Goal: Navigation & Orientation: Find specific page/section

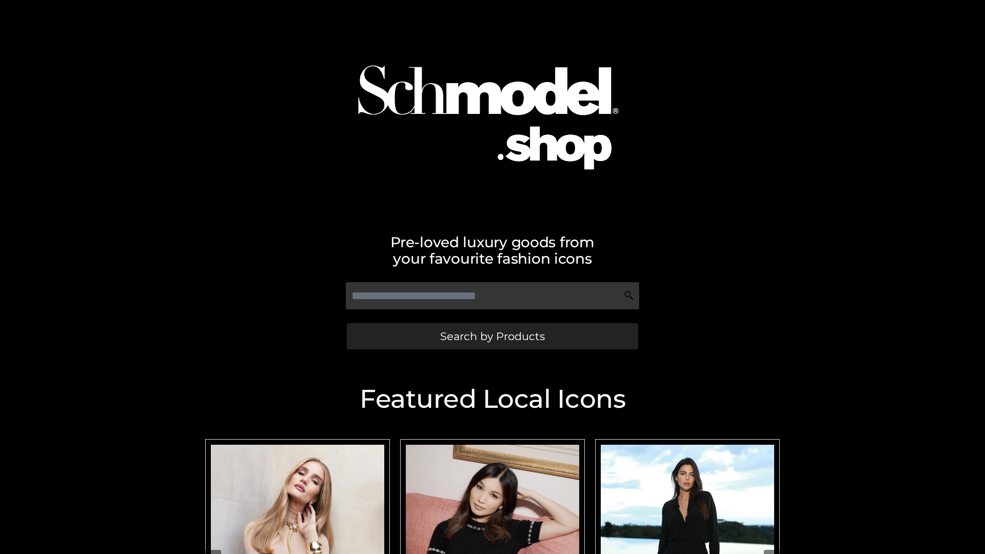
click at [492, 336] on span "Search by Products" at bounding box center [492, 336] width 105 height 11
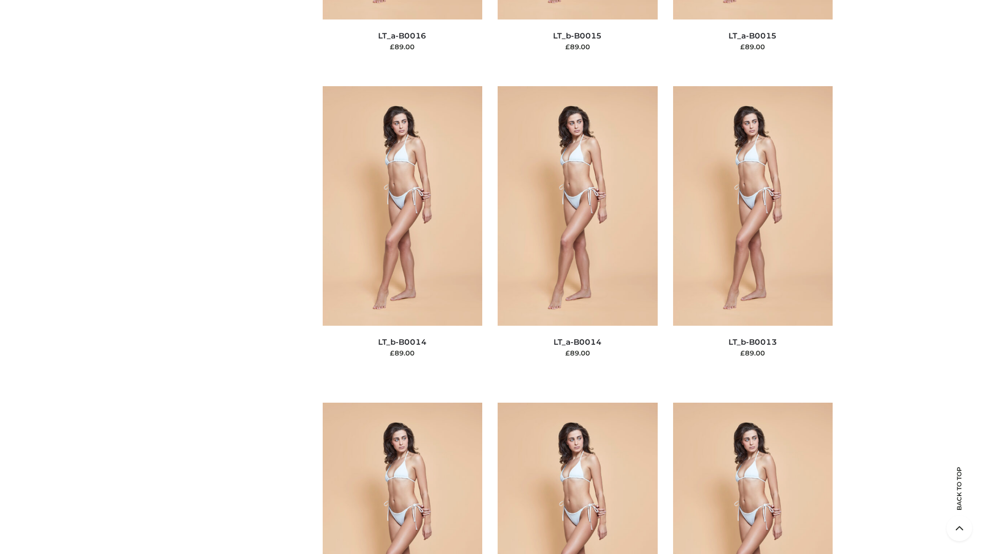
scroll to position [3648, 0]
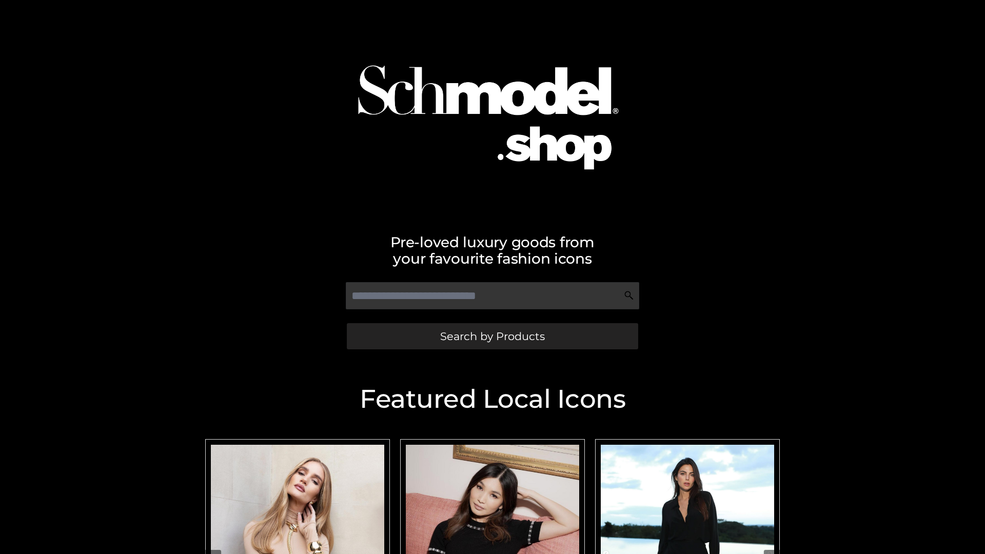
click at [492, 336] on span "Search by Products" at bounding box center [492, 336] width 105 height 11
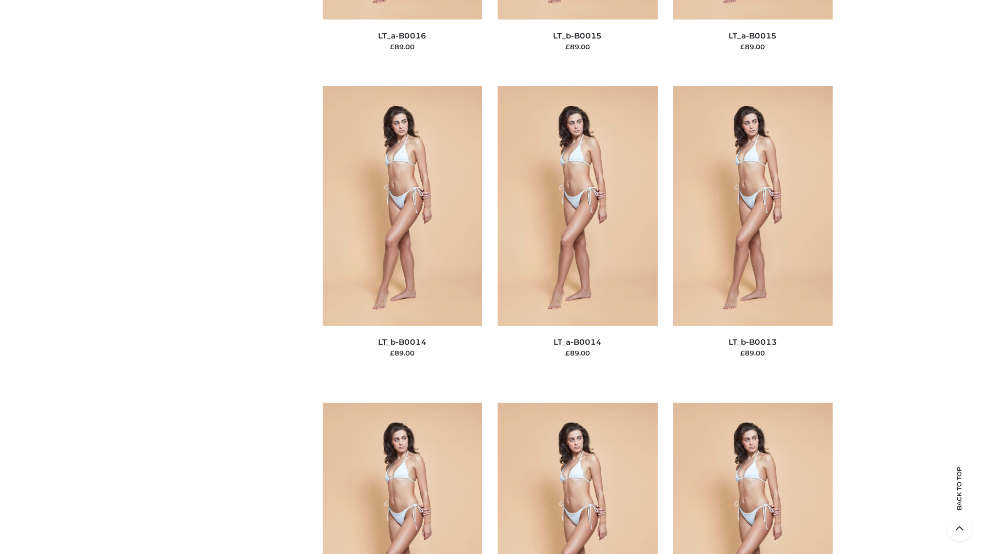
scroll to position [3648, 0]
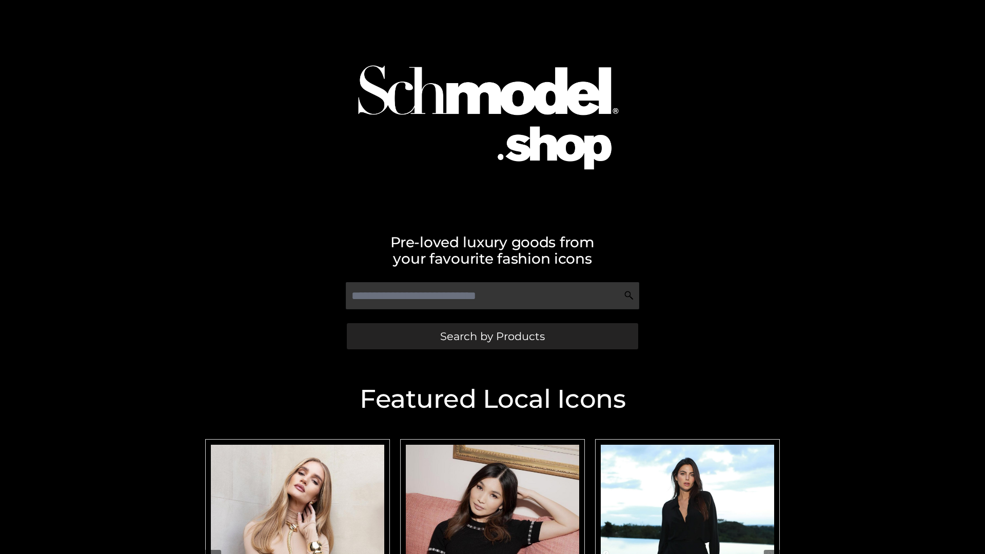
click at [492, 336] on span "Search by Products" at bounding box center [492, 336] width 105 height 11
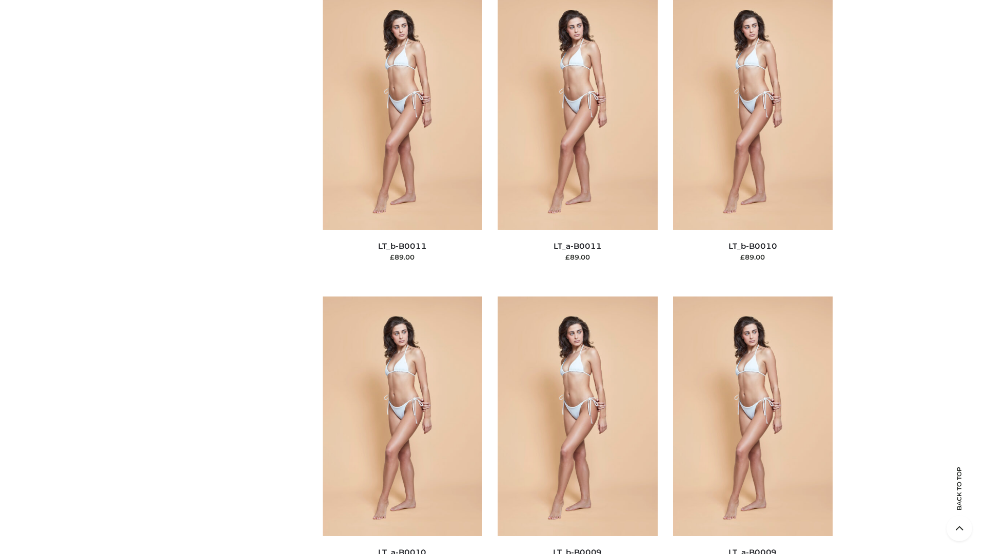
scroll to position [4607, 0]
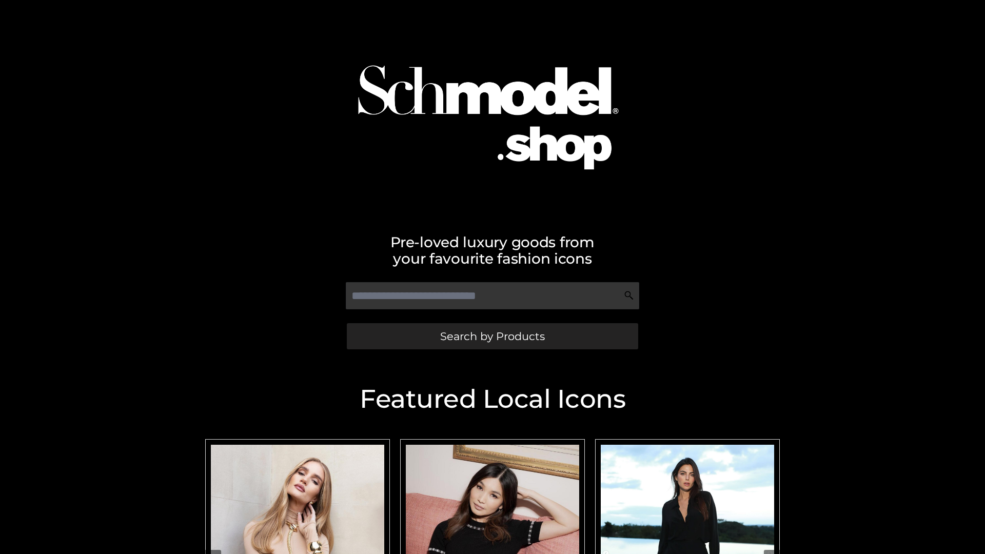
click at [492, 336] on span "Search by Products" at bounding box center [492, 336] width 105 height 11
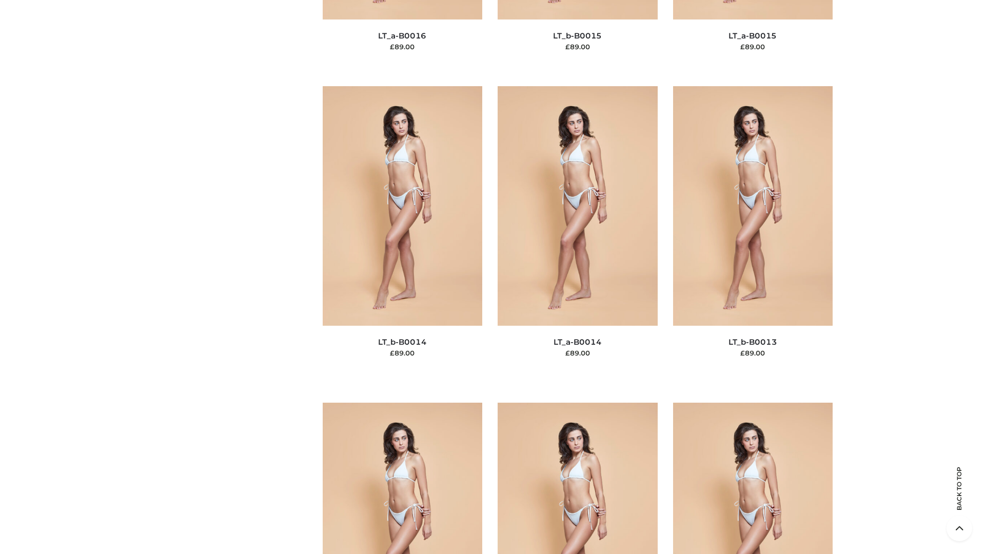
scroll to position [3648, 0]
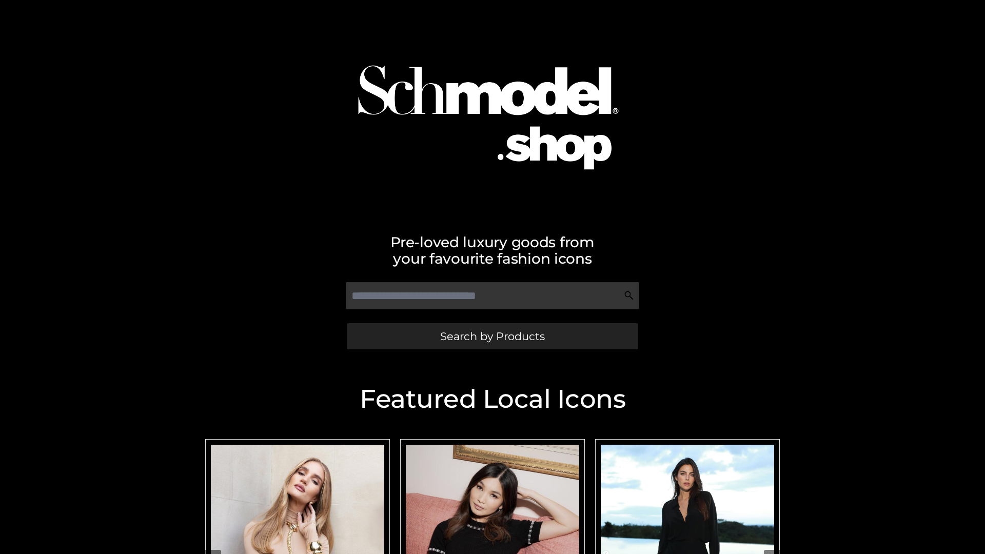
click at [492, 336] on span "Search by Products" at bounding box center [492, 336] width 105 height 11
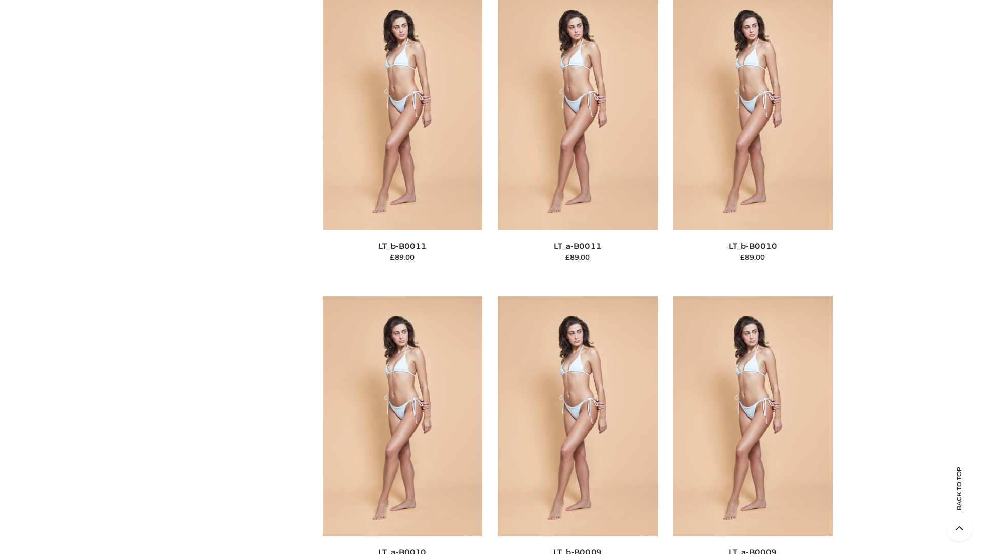
scroll to position [4607, 0]
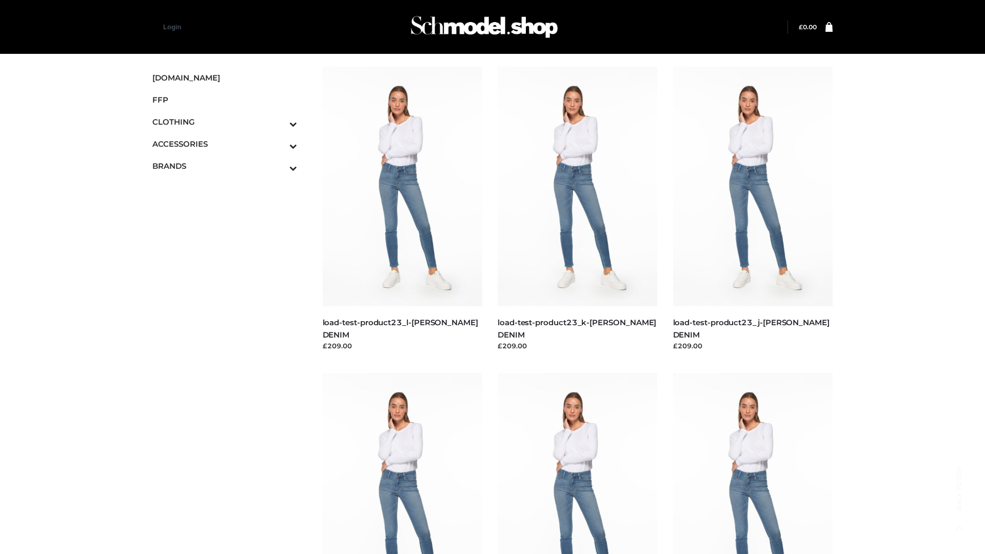
scroll to position [900, 0]
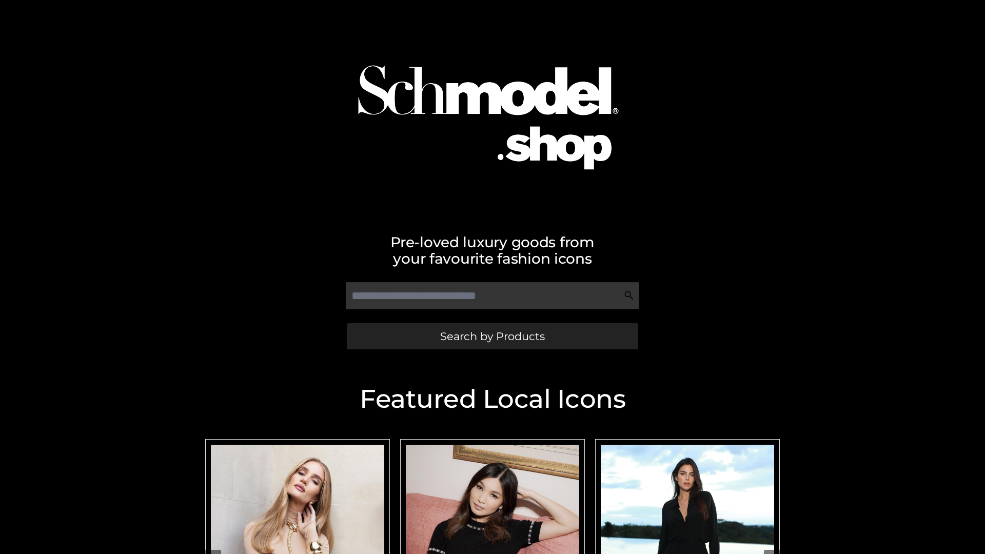
click at [492, 336] on span "Search by Products" at bounding box center [492, 336] width 105 height 11
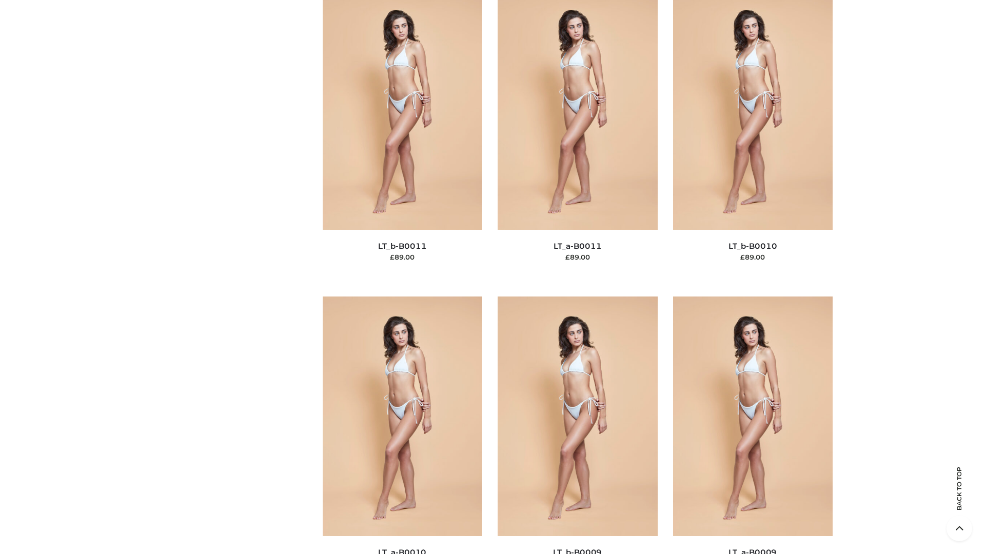
scroll to position [4607, 0]
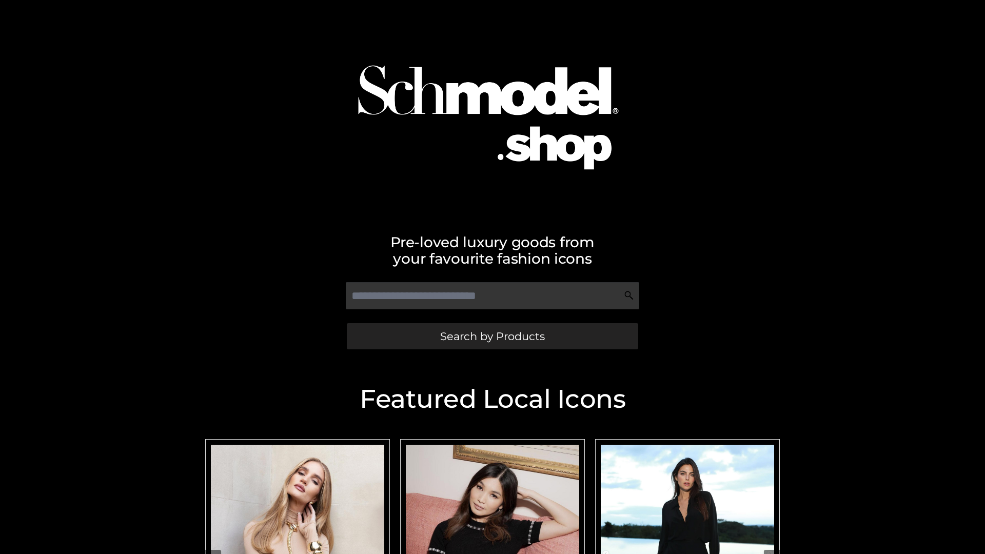
click at [492, 336] on span "Search by Products" at bounding box center [492, 336] width 105 height 11
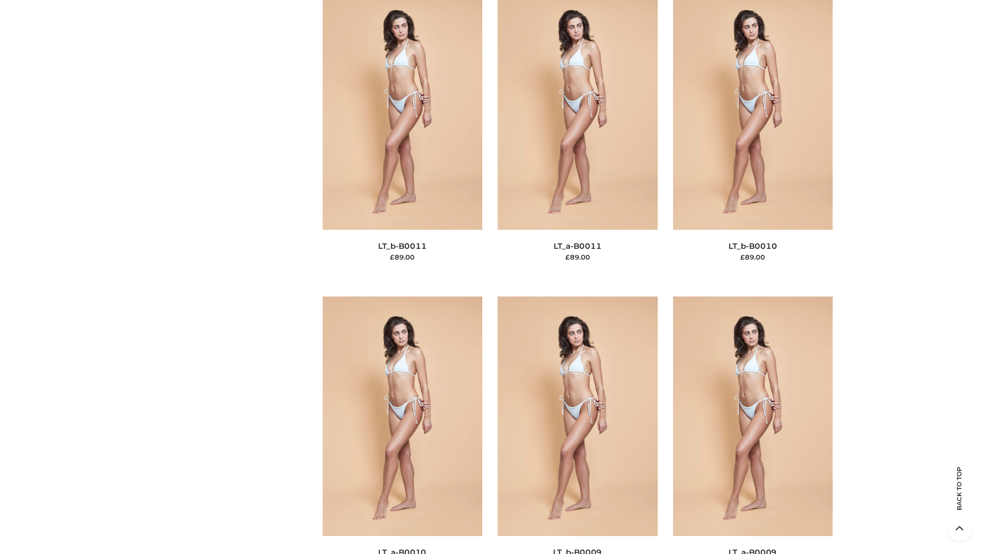
scroll to position [4607, 0]
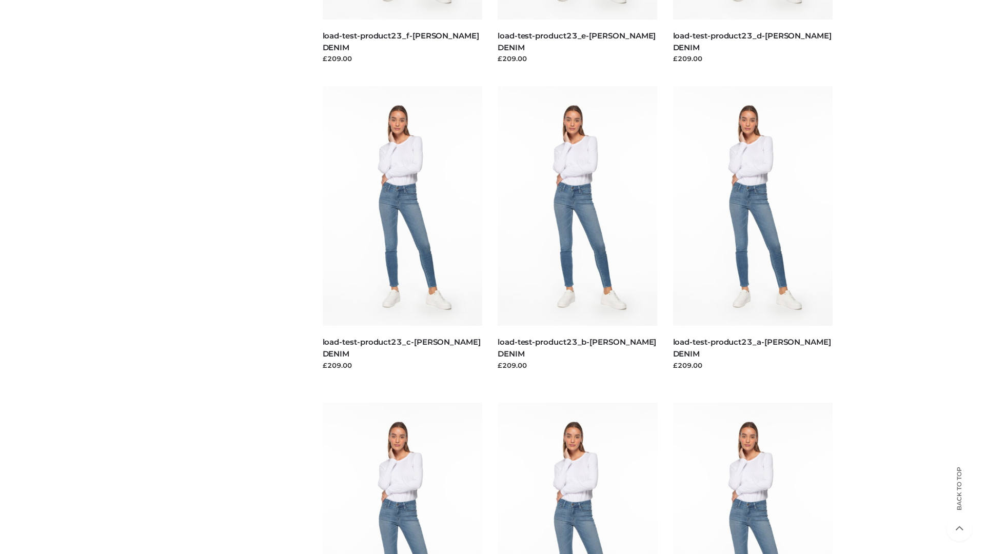
scroll to position [900, 0]
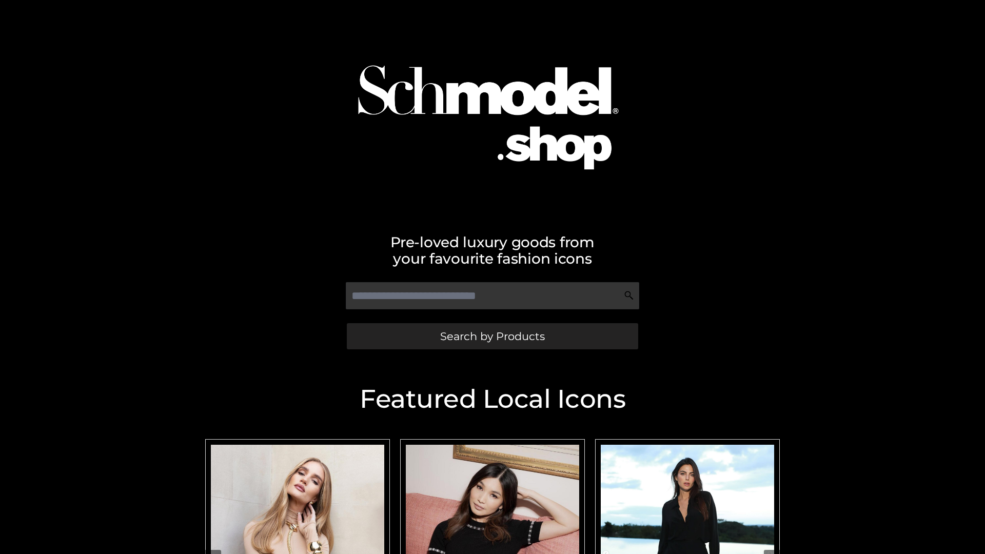
click at [492, 336] on span "Search by Products" at bounding box center [492, 336] width 105 height 11
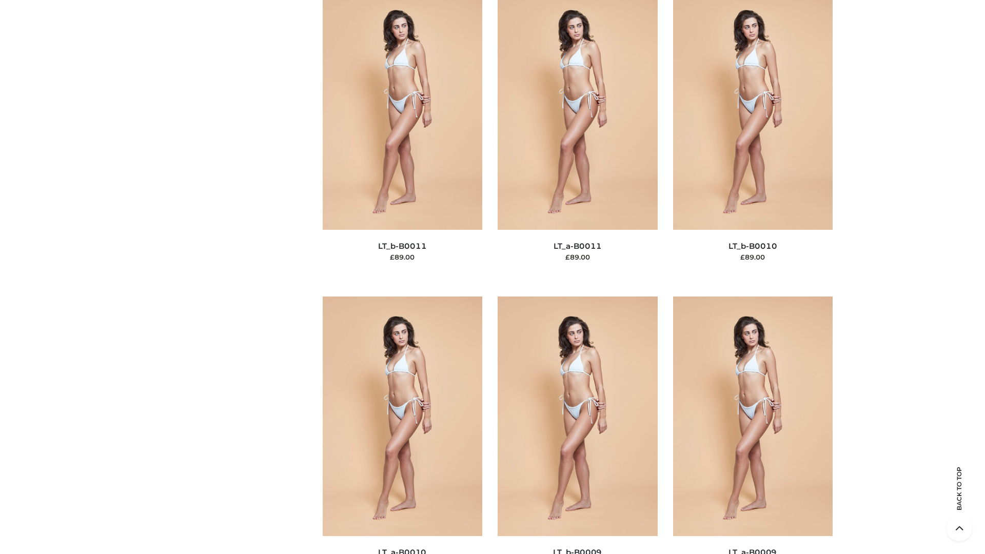
scroll to position [4607, 0]
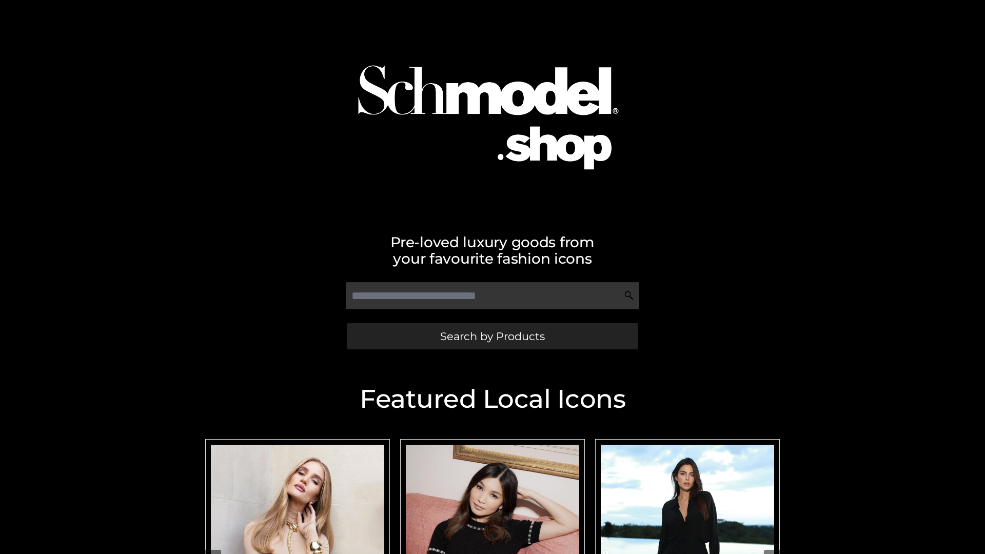
click at [492, 336] on span "Search by Products" at bounding box center [492, 336] width 105 height 11
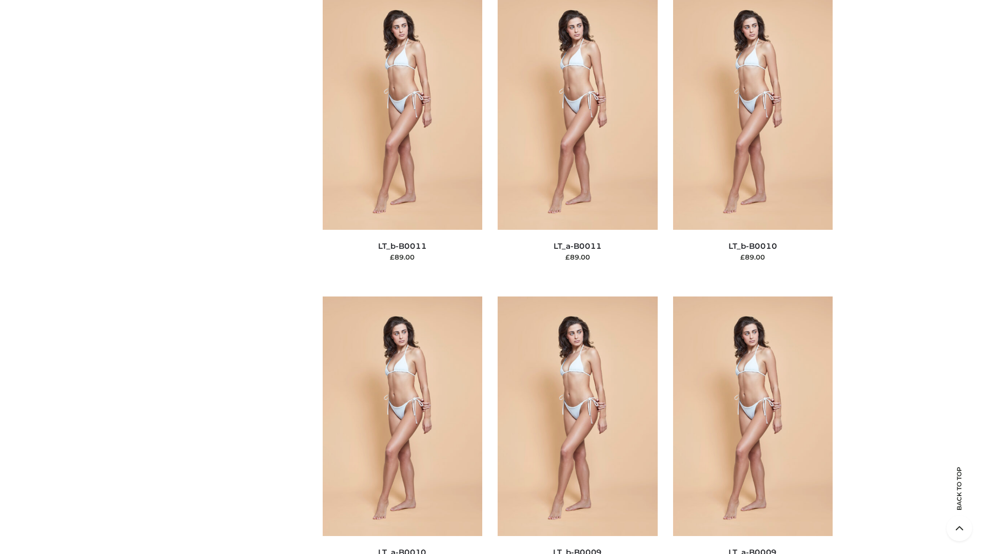
scroll to position [4607, 0]
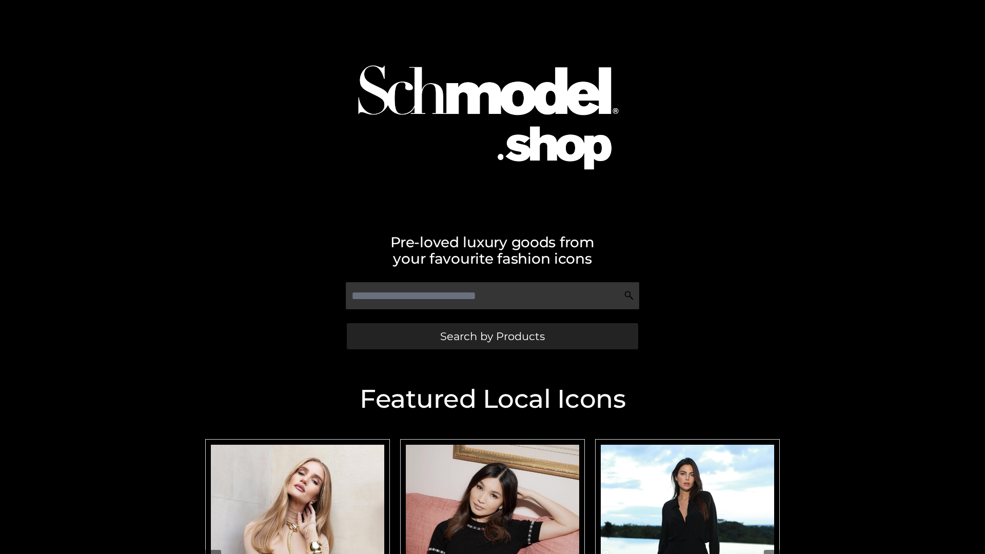
click at [492, 336] on span "Search by Products" at bounding box center [492, 336] width 105 height 11
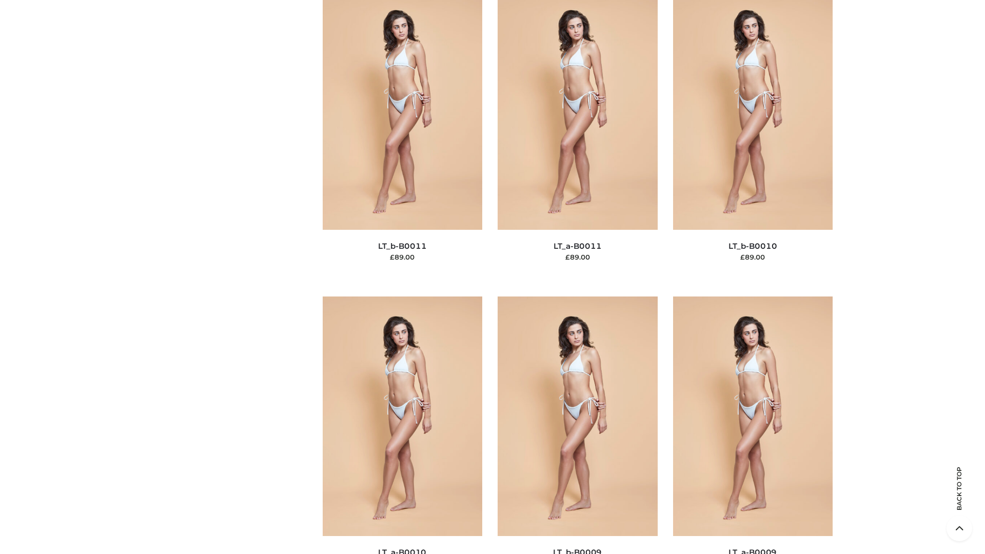
scroll to position [4607, 0]
